Goal: Task Accomplishment & Management: Use online tool/utility

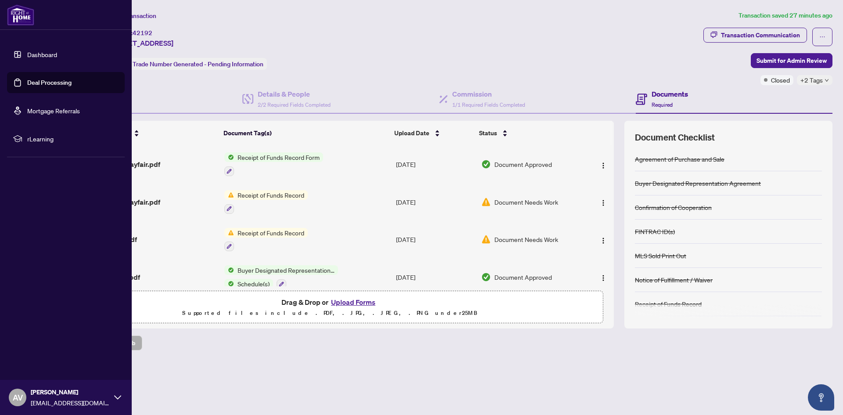
click at [31, 86] on link "Deal Processing" at bounding box center [49, 83] width 44 height 8
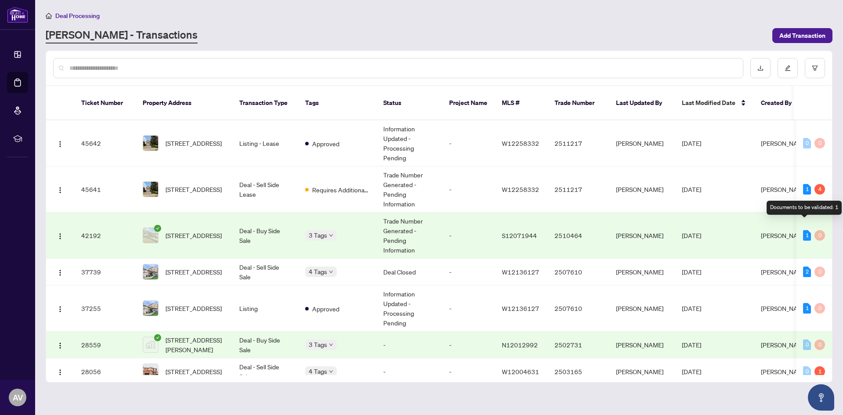
click at [807, 230] on div "1" at bounding box center [808, 235] width 8 height 11
click at [570, 237] on td "2510464" at bounding box center [579, 236] width 62 height 46
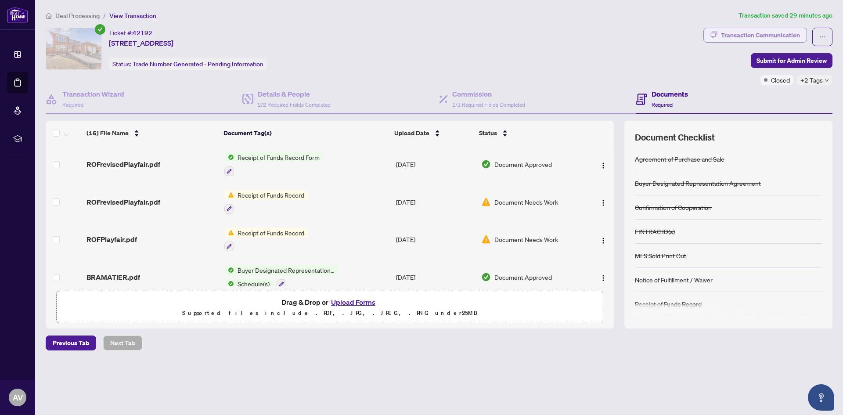
click at [727, 36] on div "Transaction Communication" at bounding box center [760, 35] width 79 height 14
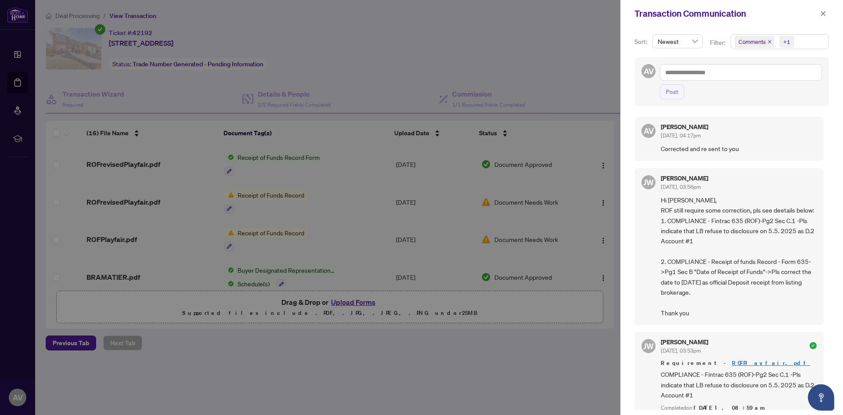
click at [358, 22] on div at bounding box center [421, 207] width 843 height 415
click at [825, 12] on icon "close" at bounding box center [824, 13] width 5 height 5
